Goal: Browse casually

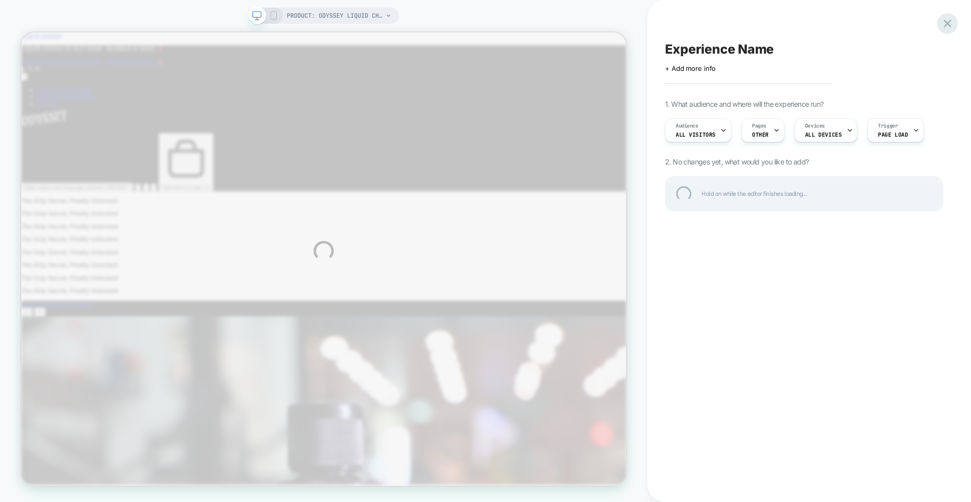
click at [360, 14] on div "PRODUCT: Odyssey Liquid Chalk PRODUCT: Odyssey Liquid Chalk Experience Name Cli…" at bounding box center [485, 251] width 971 height 502
click at [360, 10] on div "PRODUCT: Odyssey Liquid Chalk PRODUCT: Odyssey Liquid Chalk Experience Name Cli…" at bounding box center [485, 251] width 971 height 502
click at [744, 119] on div "PRODUCT: Odyssey Liquid Chalk PRODUCT: Odyssey Liquid Chalk Experience Name Cli…" at bounding box center [485, 251] width 971 height 502
click at [755, 127] on div "PRODUCT: Odyssey Liquid Chalk PRODUCT: Odyssey Liquid Chalk Experience Name Cli…" at bounding box center [485, 251] width 971 height 502
click at [941, 23] on div at bounding box center [948, 23] width 21 height 21
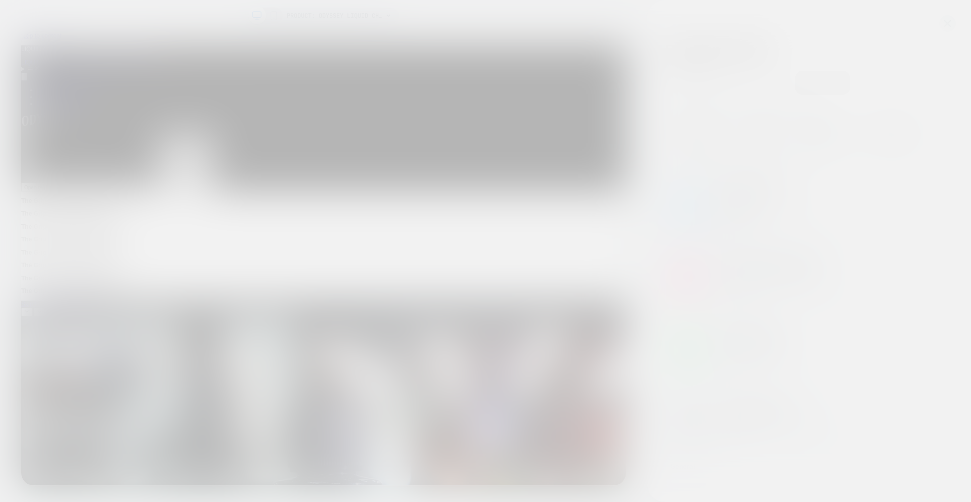
click at [946, 20] on div at bounding box center [485, 251] width 971 height 502
